Goal: Task Accomplishment & Management: Use online tool/utility

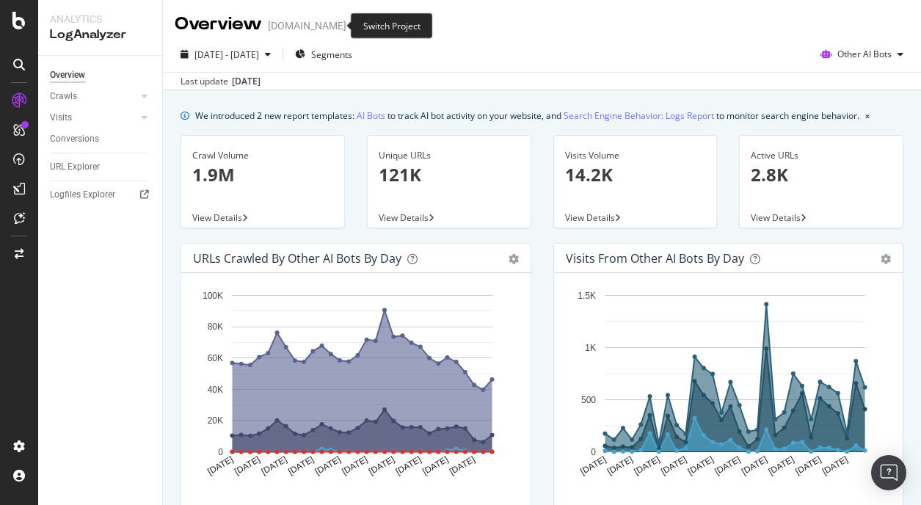
click at [352, 26] on icon "arrow-right-arrow-left" at bounding box center [356, 26] width 9 height 10
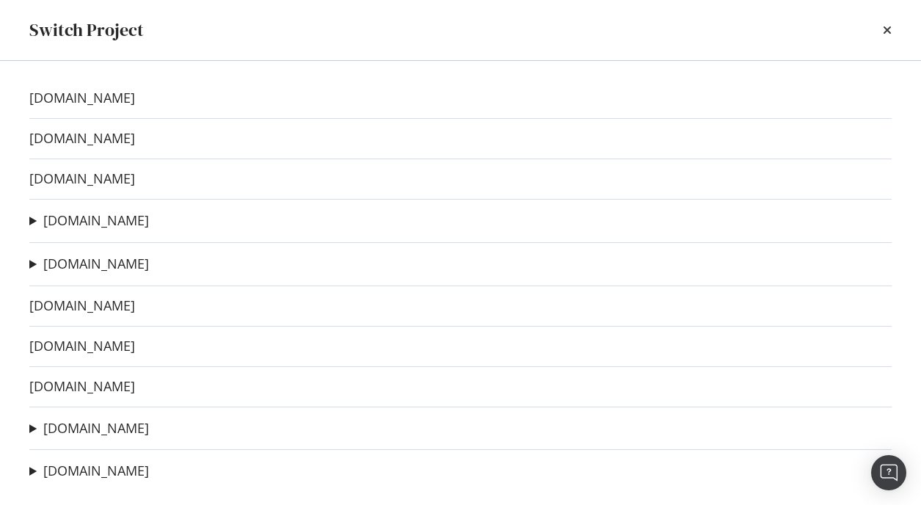
scroll to position [3, 0]
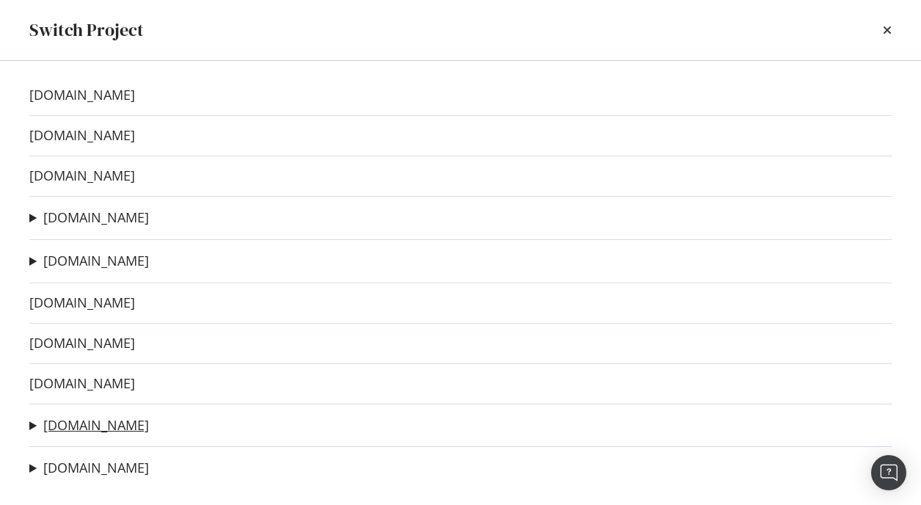
click at [97, 421] on link "[DOMAIN_NAME]" at bounding box center [96, 425] width 106 height 15
